Goal: Find specific page/section: Find specific page/section

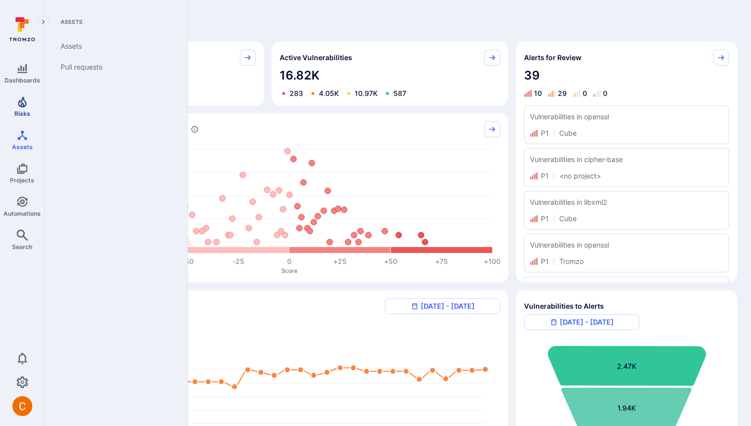
click at [25, 98] on icon "Risks" at bounding box center [22, 102] width 12 height 12
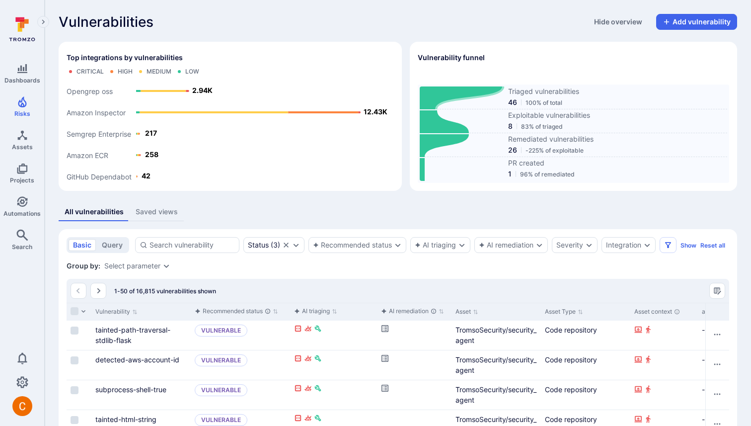
click at [446, 95] on icon at bounding box center [462, 97] width 84 height 23
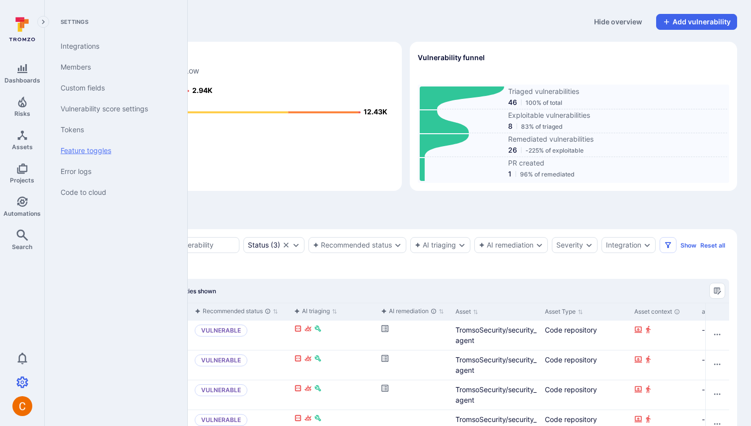
click at [129, 147] on link "Feature toggles" at bounding box center [114, 150] width 123 height 21
